Goal: Information Seeking & Learning: Understand process/instructions

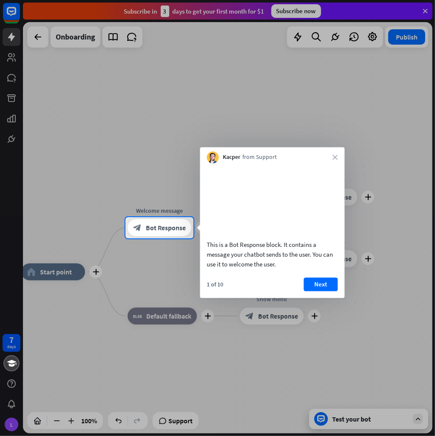
click at [313, 291] on button "Next" at bounding box center [321, 285] width 34 height 14
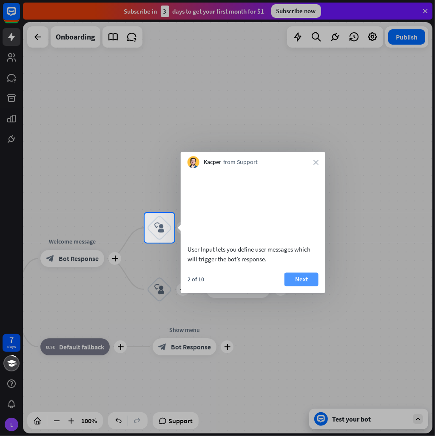
click at [291, 286] on button "Next" at bounding box center [301, 280] width 34 height 14
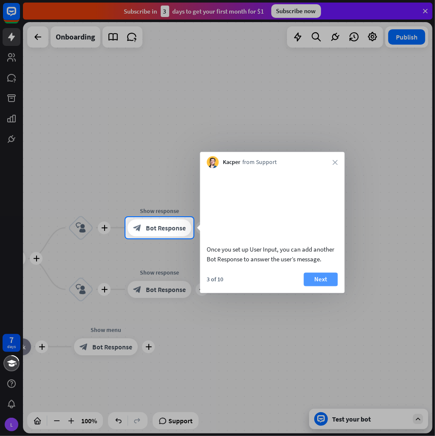
click at [318, 286] on button "Next" at bounding box center [321, 280] width 34 height 14
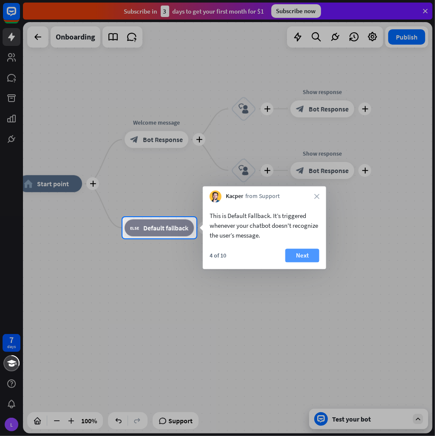
click at [301, 254] on button "Next" at bounding box center [302, 256] width 34 height 14
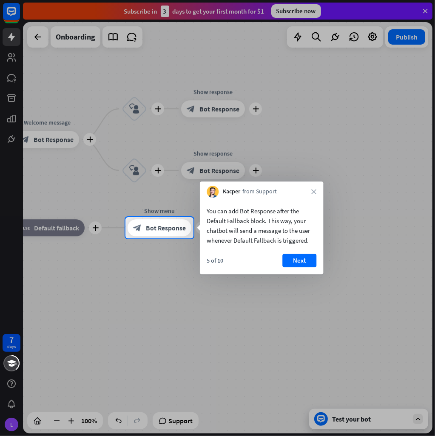
click at [301, 254] on button "Next" at bounding box center [299, 261] width 34 height 14
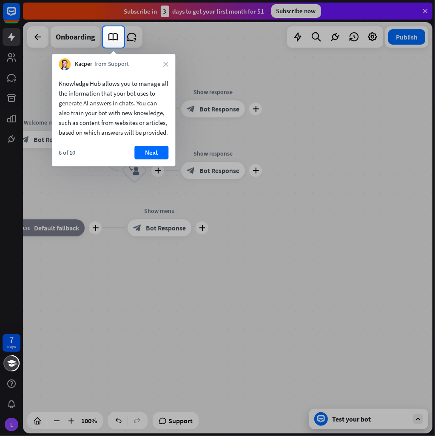
click at [168, 166] on div "6 of 10 Next" at bounding box center [113, 156] width 123 height 20
click at [154, 156] on button "Next" at bounding box center [151, 153] width 34 height 14
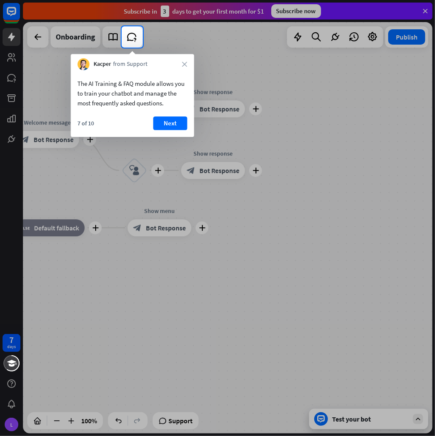
click at [163, 138] on div at bounding box center [217, 242] width 435 height 389
drag, startPoint x: 163, startPoint y: 138, endPoint x: 167, endPoint y: 119, distance: 19.1
click at [165, 128] on body "7 days L close Product Help First steps Get started with ChatBot Help Center Fo…" at bounding box center [217, 218] width 435 height 436
click at [168, 114] on div "The AI Training & FAQ module allows you to train your chatbot and manage the mo…" at bounding box center [132, 103] width 123 height 67
click at [168, 121] on button "Next" at bounding box center [170, 124] width 34 height 14
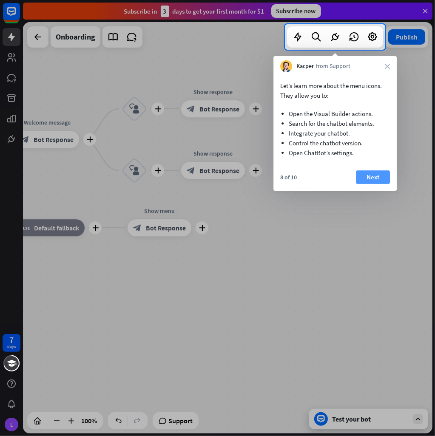
click at [367, 183] on button "Next" at bounding box center [373, 178] width 34 height 14
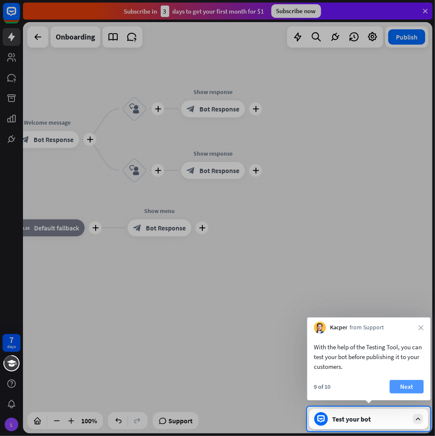
click at [404, 380] on button "Next" at bounding box center [407, 387] width 34 height 14
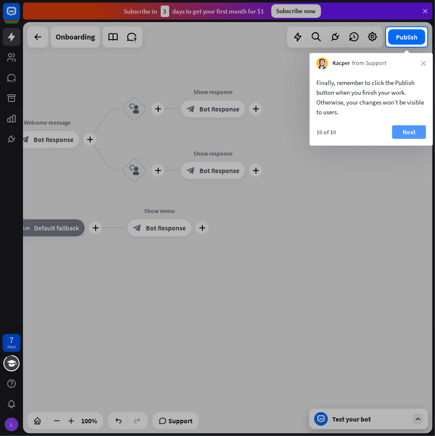
click at [420, 138] on button "Next" at bounding box center [409, 132] width 34 height 14
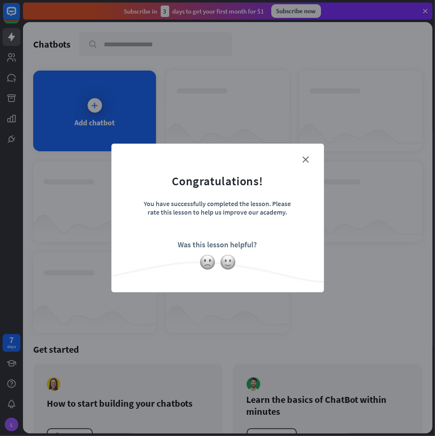
drag, startPoint x: 306, startPoint y: 157, endPoint x: 299, endPoint y: 160, distance: 7.3
click at [299, 160] on div "close Congratulations! You have successfully completed the lesson. Please rate …" at bounding box center [217, 218] width 213 height 149
click at [299, 160] on form "Congratulations! You have successfully completed the lesson. Please rate this l…" at bounding box center [217, 205] width 191 height 102
click at [308, 158] on icon "close" at bounding box center [306, 159] width 6 height 6
